Goal: Check status

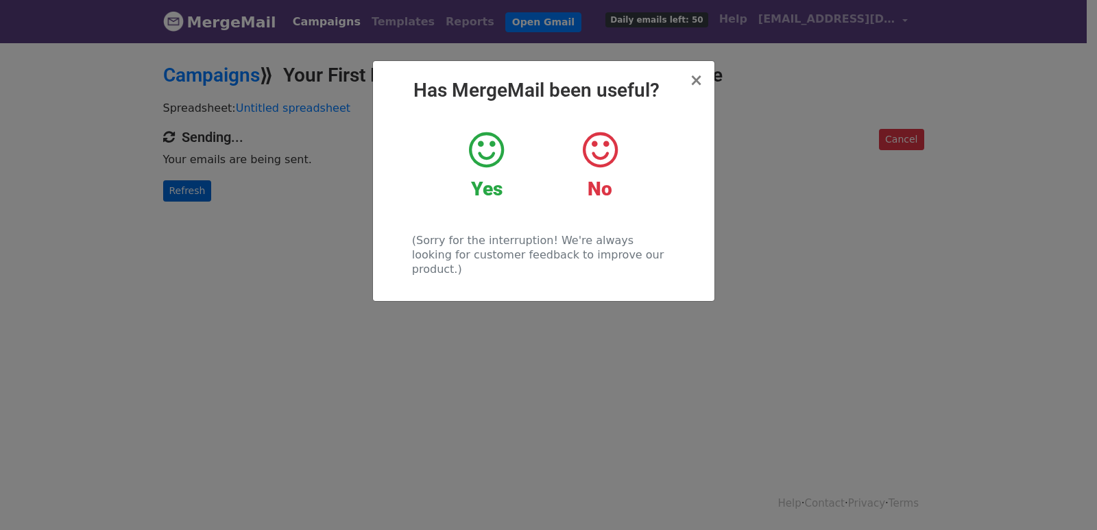
drag, startPoint x: 319, startPoint y: 256, endPoint x: 178, endPoint y: 182, distance: 159.8
click at [293, 246] on div "× Has MergeMail been useful? Yes No (Sorry for the interruption! We're always l…" at bounding box center [548, 285] width 1097 height 489
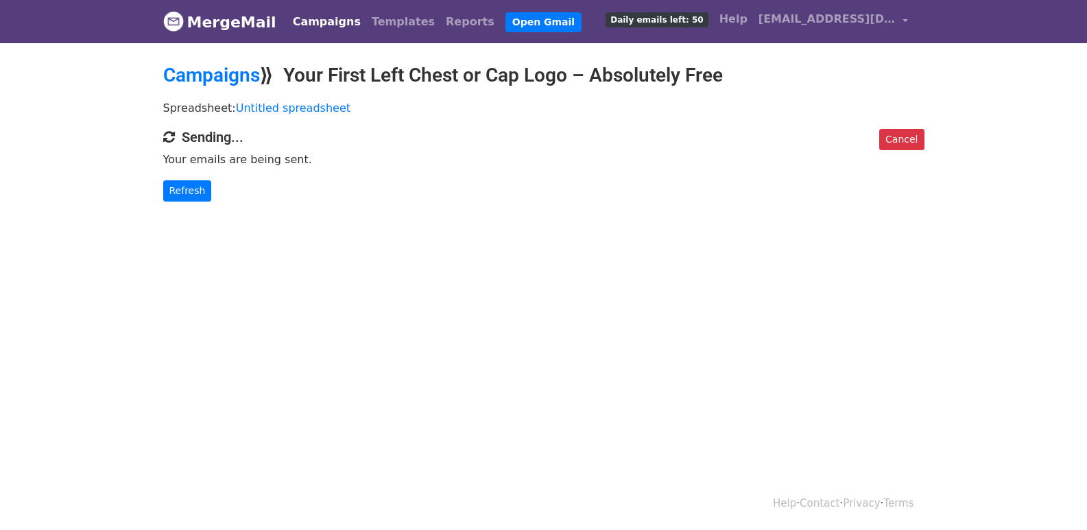
click at [173, 174] on div "Cancel Sending... Your emails are being sent. Refresh" at bounding box center [544, 165] width 782 height 73
click at [176, 188] on link "Refresh" at bounding box center [187, 190] width 49 height 21
click at [181, 195] on link "Refresh" at bounding box center [187, 190] width 49 height 21
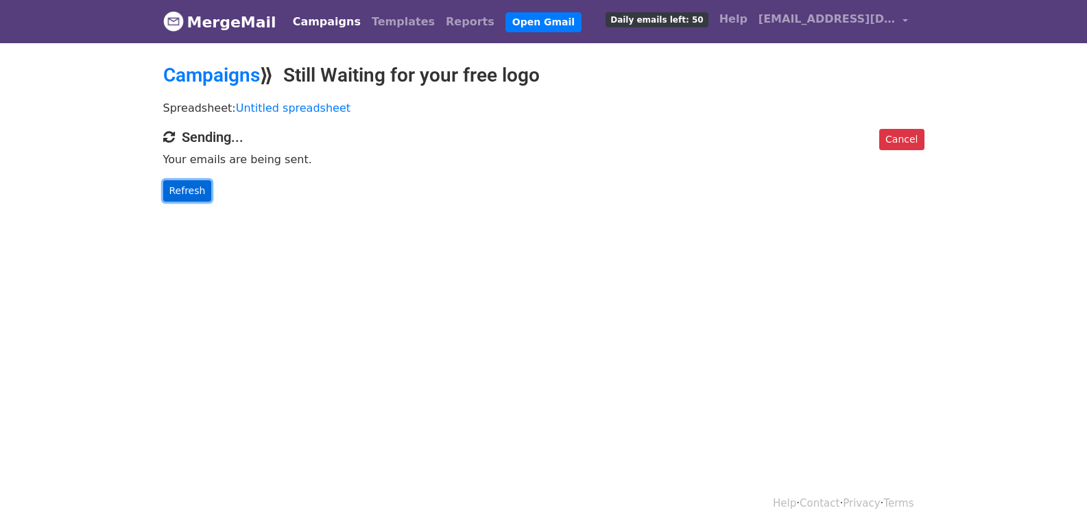
click at [190, 191] on link "Refresh" at bounding box center [187, 190] width 49 height 21
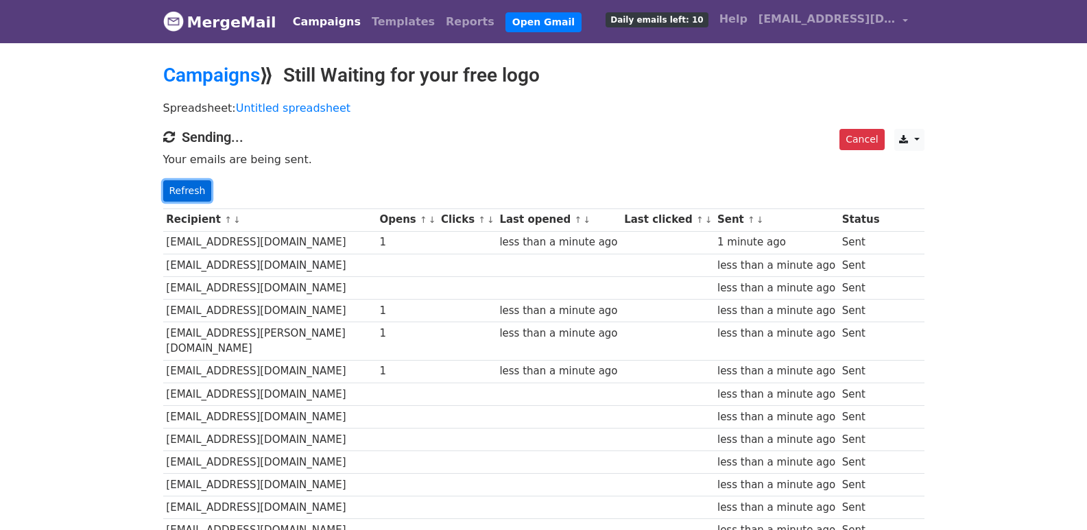
click at [174, 191] on link "Refresh" at bounding box center [187, 190] width 49 height 21
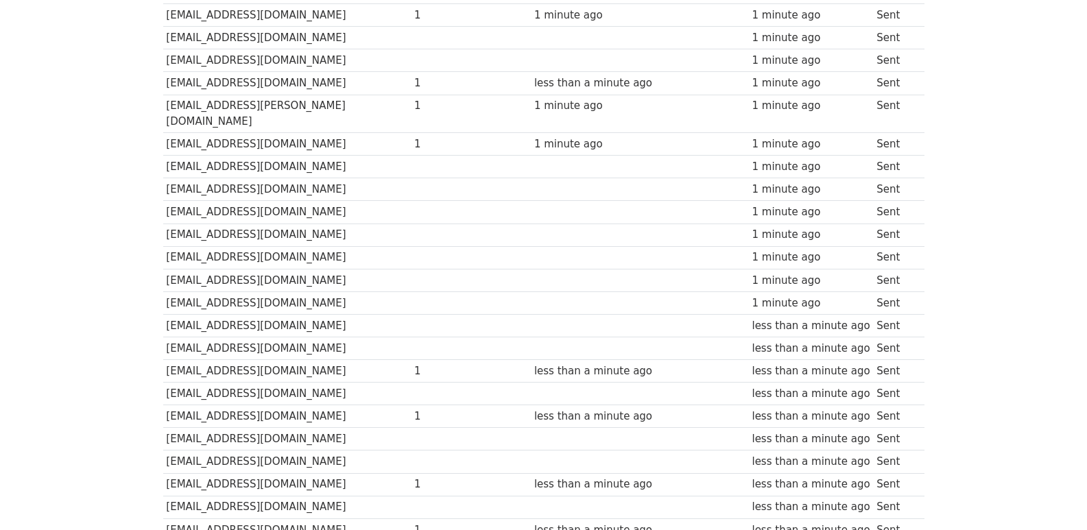
scroll to position [914, 0]
